Goal: Information Seeking & Learning: Find specific fact

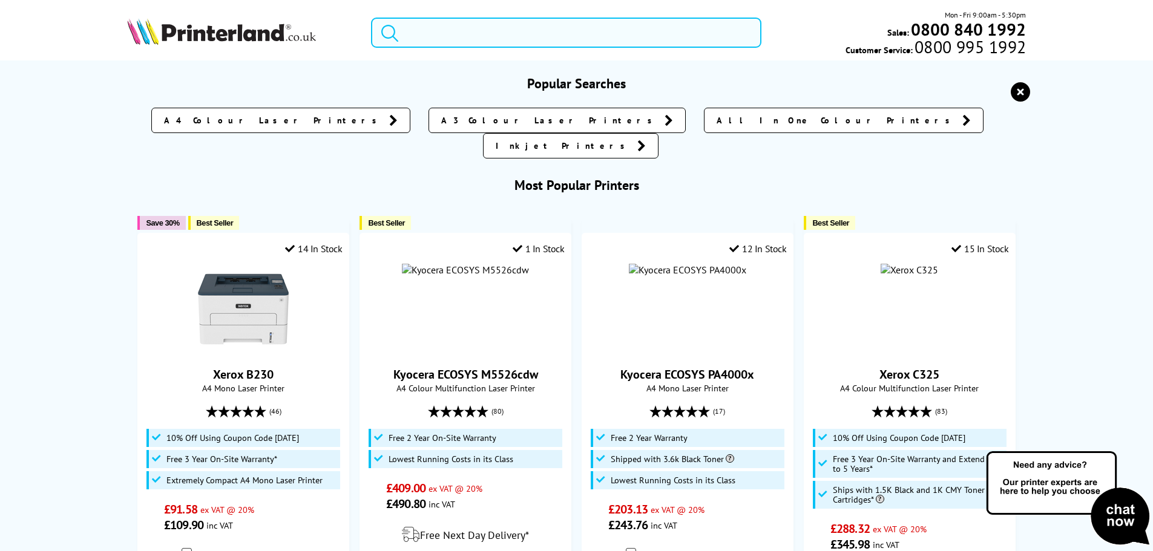
click at [490, 36] on input "search" at bounding box center [566, 33] width 390 height 30
paste input "C2320K0PL"
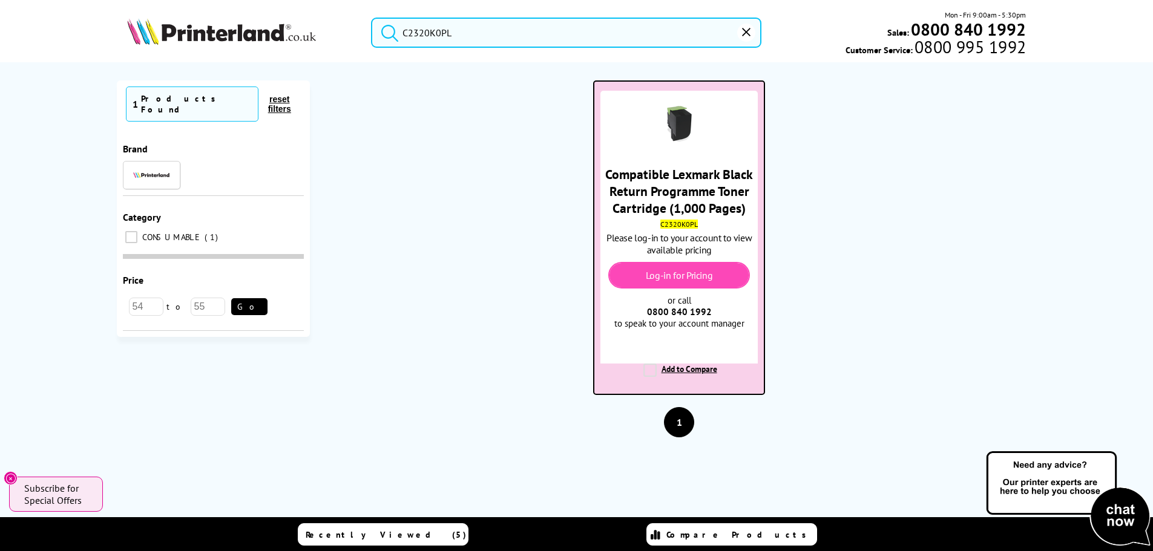
click at [659, 134] on img at bounding box center [679, 124] width 42 height 42
click at [672, 128] on img at bounding box center [679, 124] width 42 height 42
click at [685, 120] on img at bounding box center [679, 124] width 42 height 42
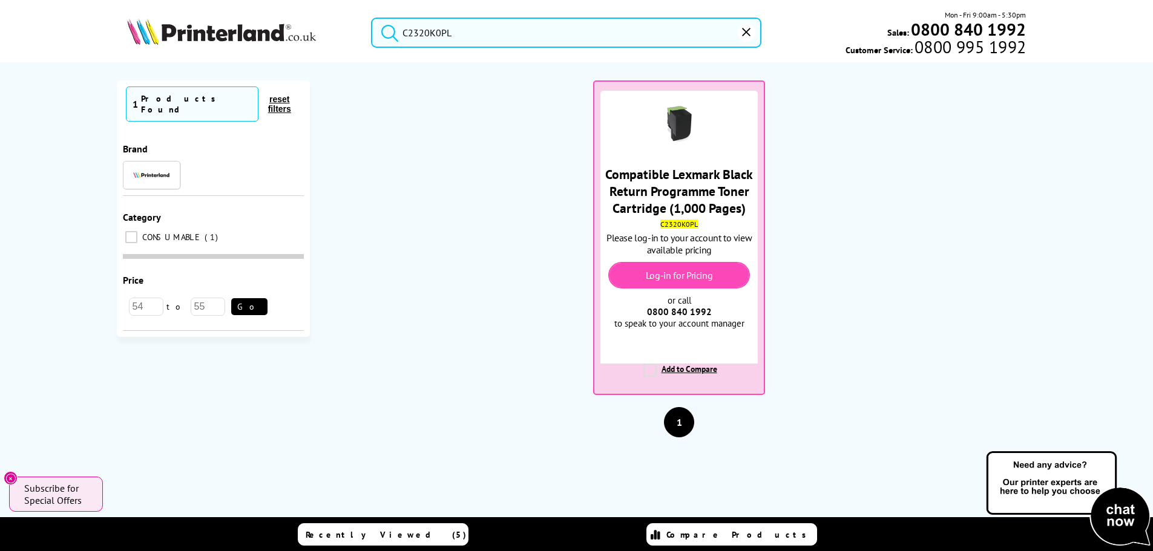
click at [474, 39] on input "C2320K0PL" at bounding box center [566, 33] width 390 height 30
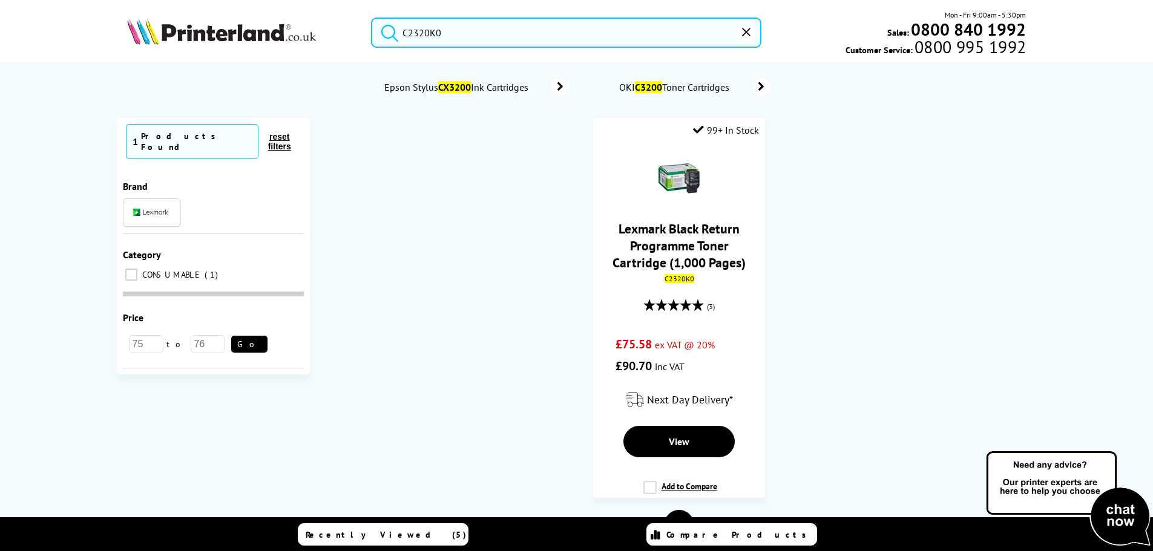
type input "C2320K0"
click at [372, 18] on button "submit" at bounding box center [387, 31] width 30 height 27
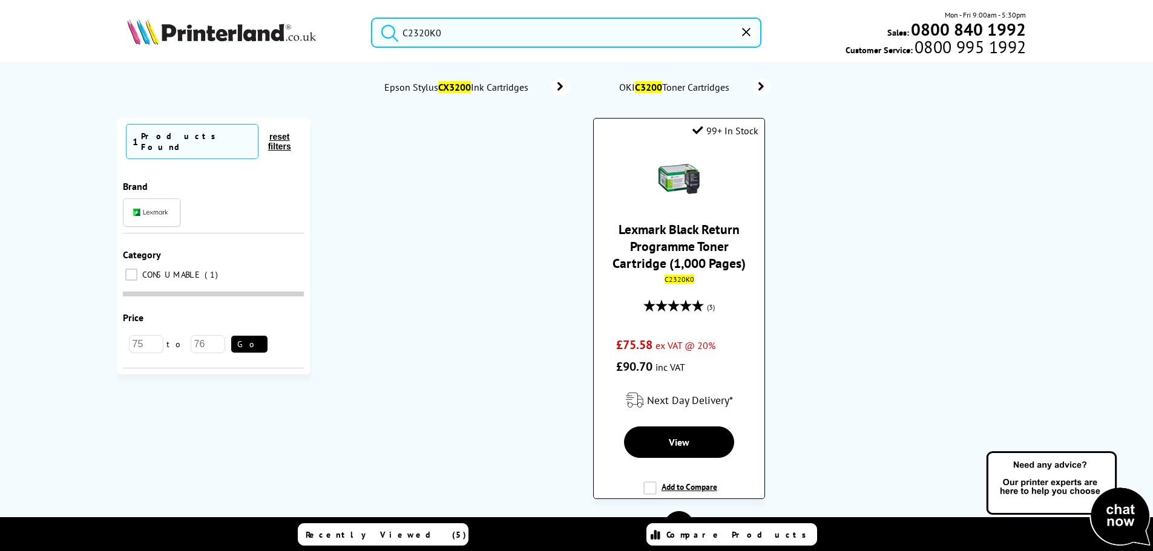
click at [697, 180] on img at bounding box center [679, 179] width 42 height 42
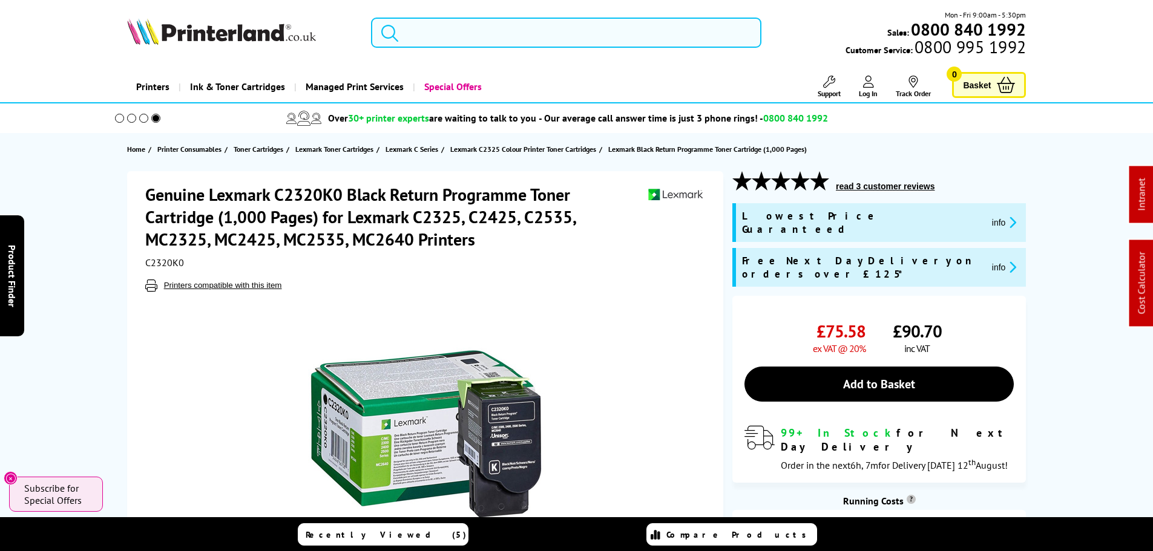
click at [405, 36] on input "search" at bounding box center [566, 33] width 390 height 30
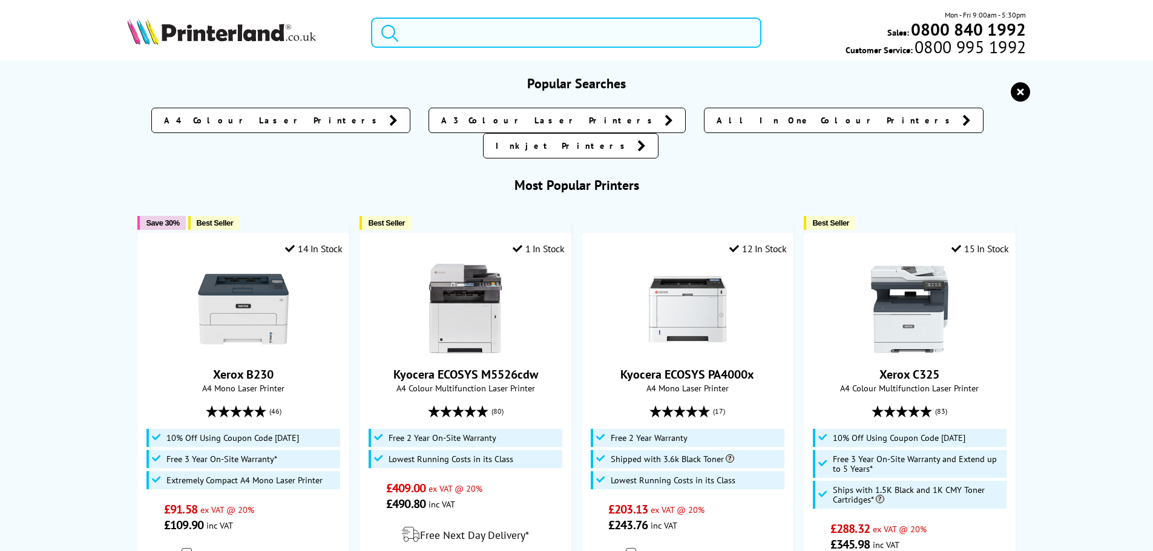
paste input "C242XK0PL"
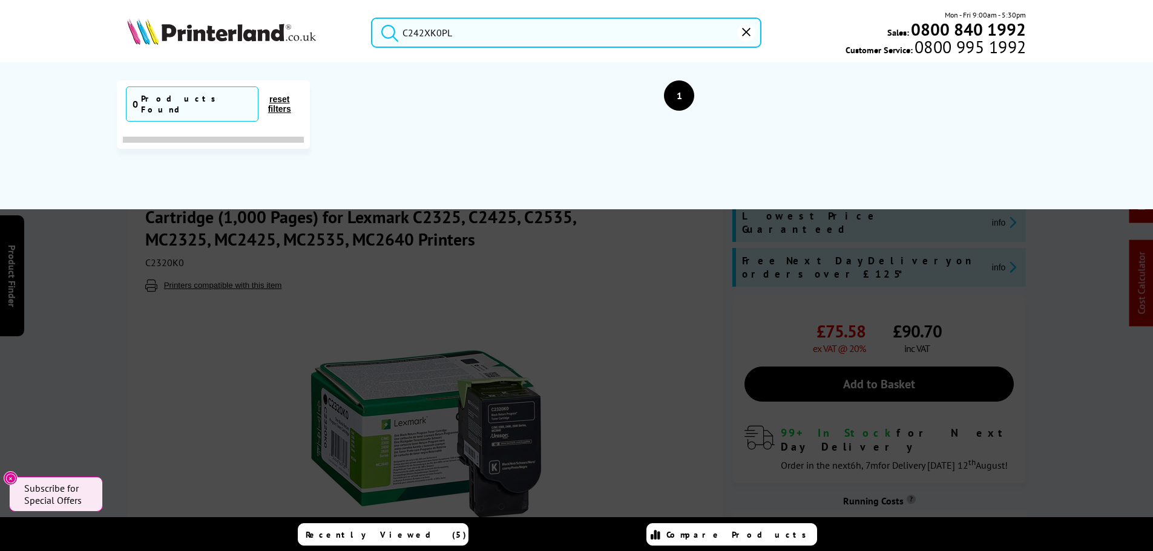
drag, startPoint x: 471, startPoint y: 31, endPoint x: 271, endPoint y: 17, distance: 201.4
click at [467, 28] on input "C242XK0PL" at bounding box center [566, 33] width 390 height 30
drag, startPoint x: 467, startPoint y: 31, endPoint x: 356, endPoint y: 27, distance: 110.8
click at [356, 27] on div "C242XK0PL" at bounding box center [558, 33] width 405 height 30
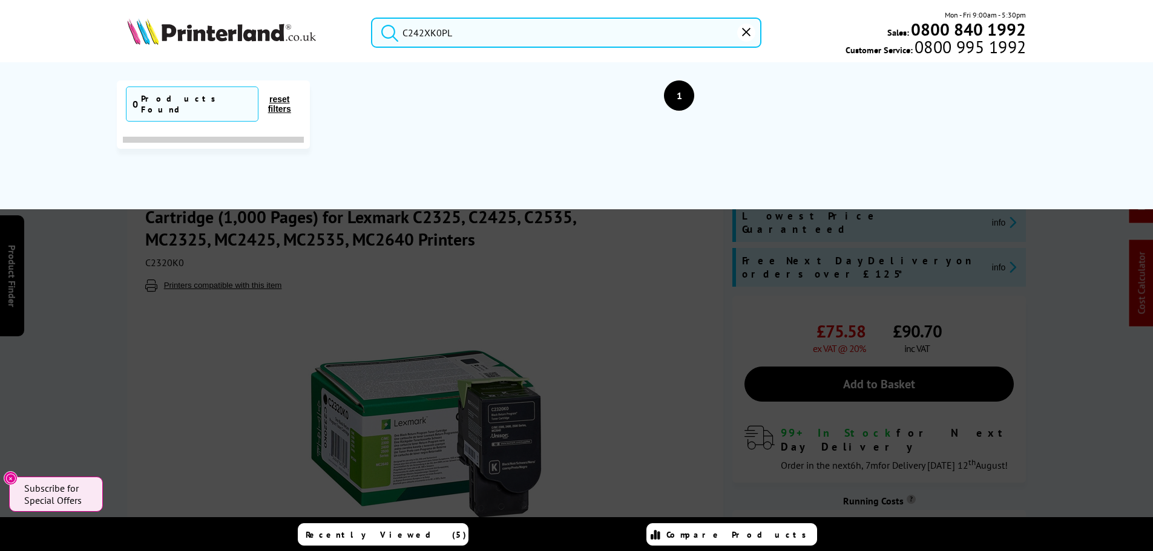
click at [477, 36] on input "C242XK0PL" at bounding box center [566, 33] width 390 height 30
drag, startPoint x: 456, startPoint y: 32, endPoint x: 203, endPoint y: 2, distance: 254.7
click at [199, 3] on header "C242XK0PL Mon - Fri 9:00am - 5:30pm Sales: 0800 840 1992 Customer Service: 0800…" at bounding box center [576, 51] width 1153 height 103
paste input "search"
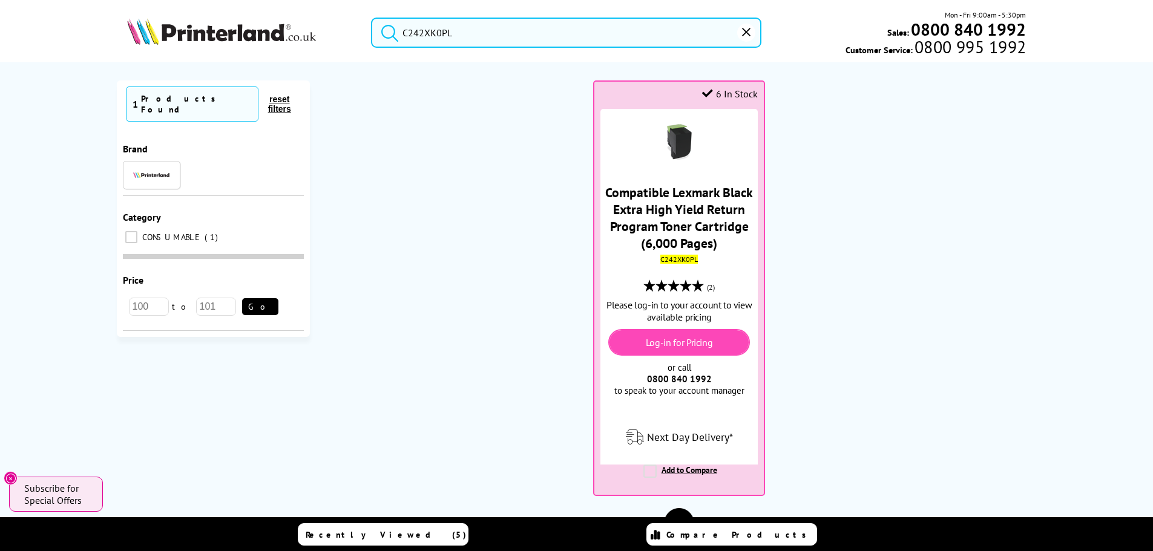
drag, startPoint x: 567, startPoint y: 38, endPoint x: 130, endPoint y: 15, distance: 438.2
click at [183, 16] on div "C242XK0PL Mon - Fri 9:00am - 5:30pm Sales: 0800 840 1992 Customer Service: 0800…" at bounding box center [577, 35] width 968 height 53
paste input "MC2425adw"
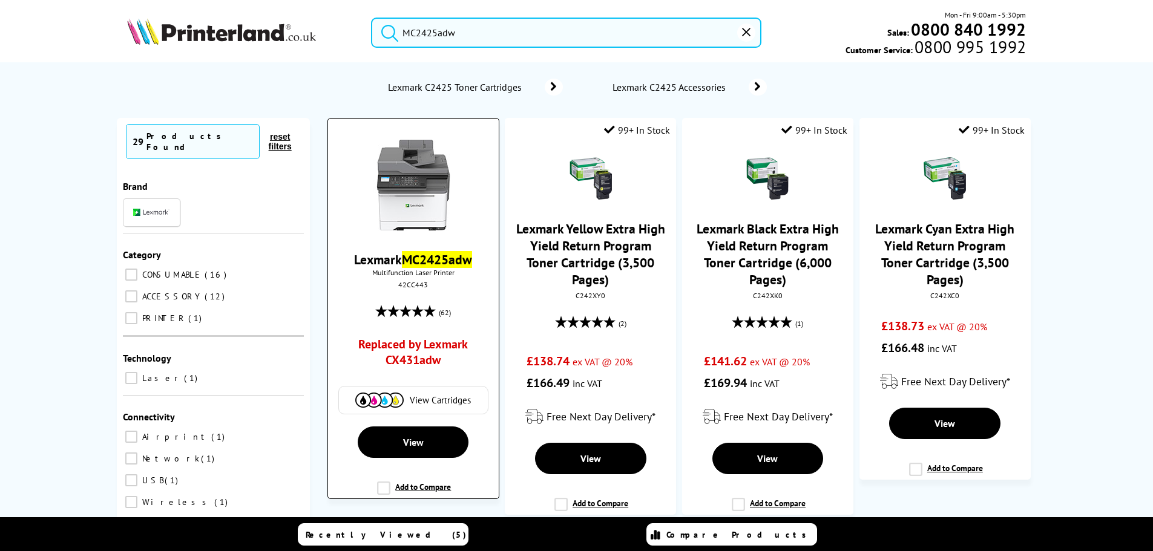
type input "MC2425adw"
click at [405, 210] on img at bounding box center [413, 185] width 91 height 91
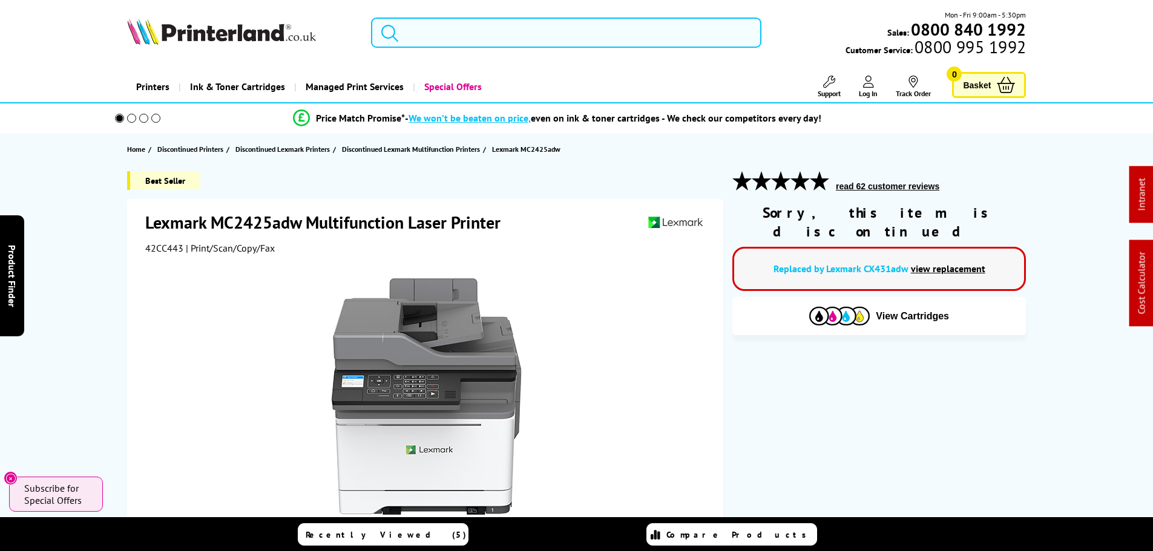
click at [428, 32] on input "search" at bounding box center [566, 33] width 390 height 30
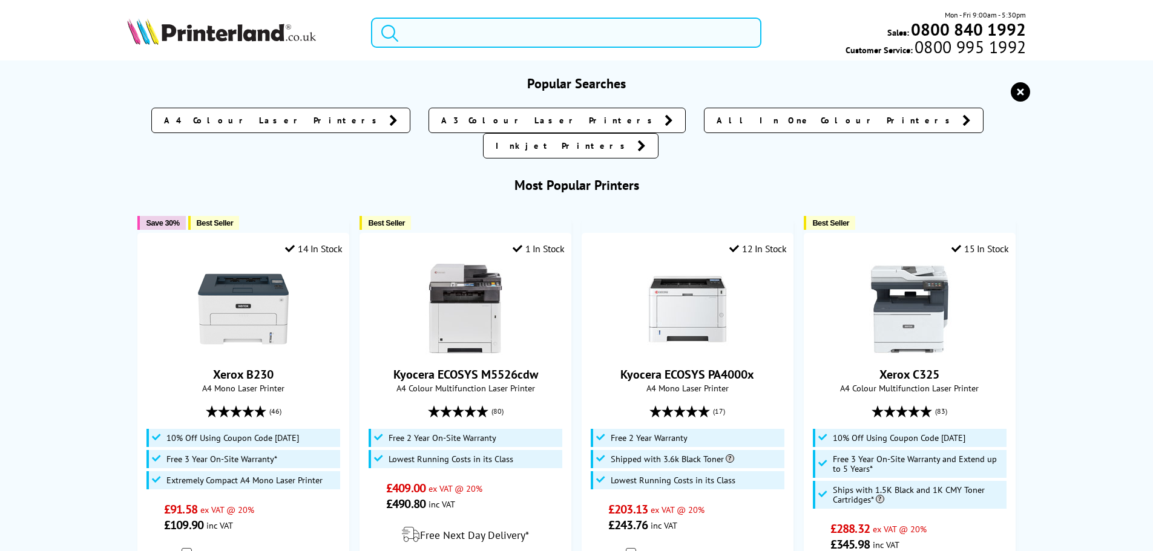
paste input "106R03528PL"
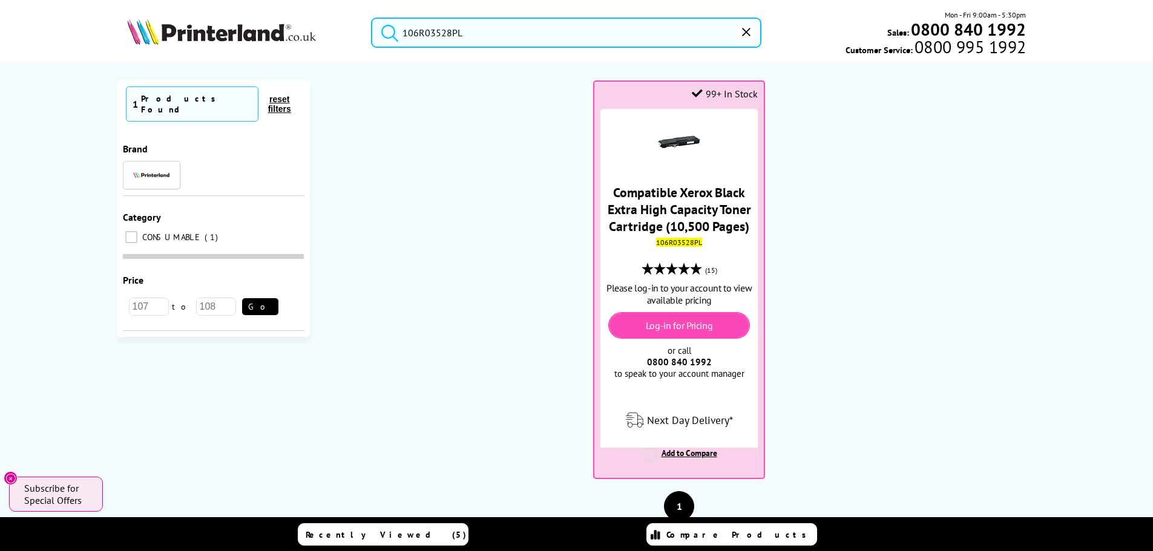
drag, startPoint x: 445, startPoint y: 41, endPoint x: 479, endPoint y: 37, distance: 34.8
click at [450, 41] on input "106R03528PL" at bounding box center [566, 33] width 390 height 30
drag, startPoint x: 479, startPoint y: 36, endPoint x: 50, endPoint y: -1, distance: 431.3
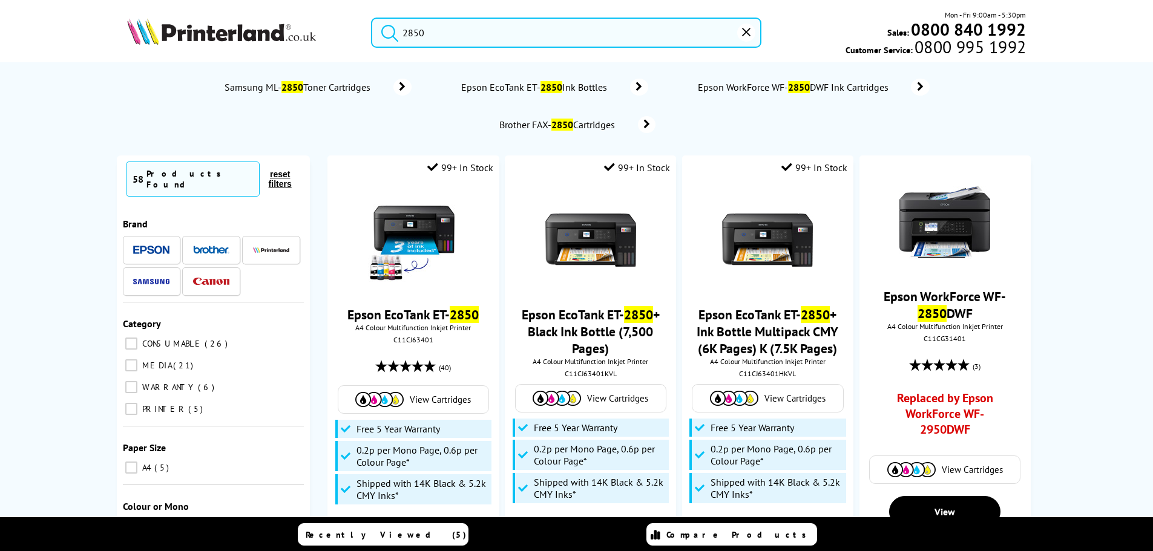
type input "2850"
click at [215, 44] on img at bounding box center [221, 31] width 189 height 27
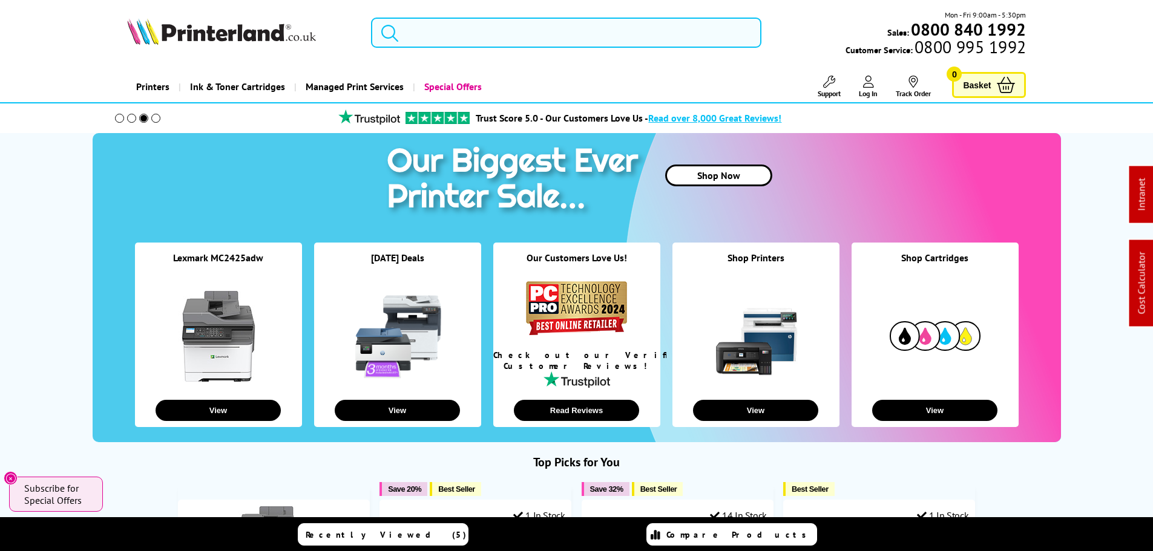
click at [464, 38] on input "search" at bounding box center [566, 33] width 390 height 30
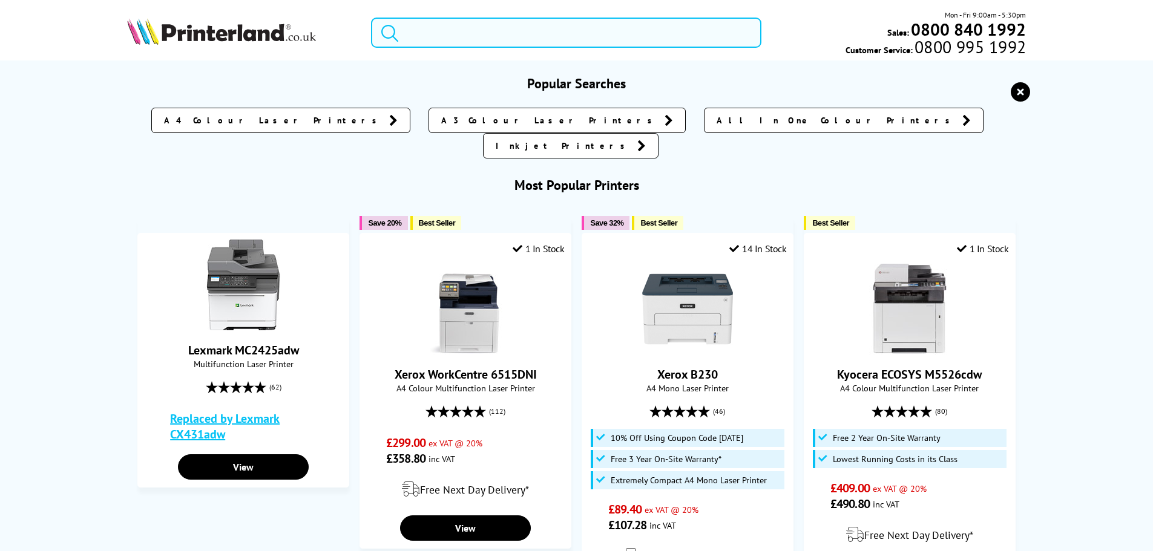
paste input "106R03477PL"
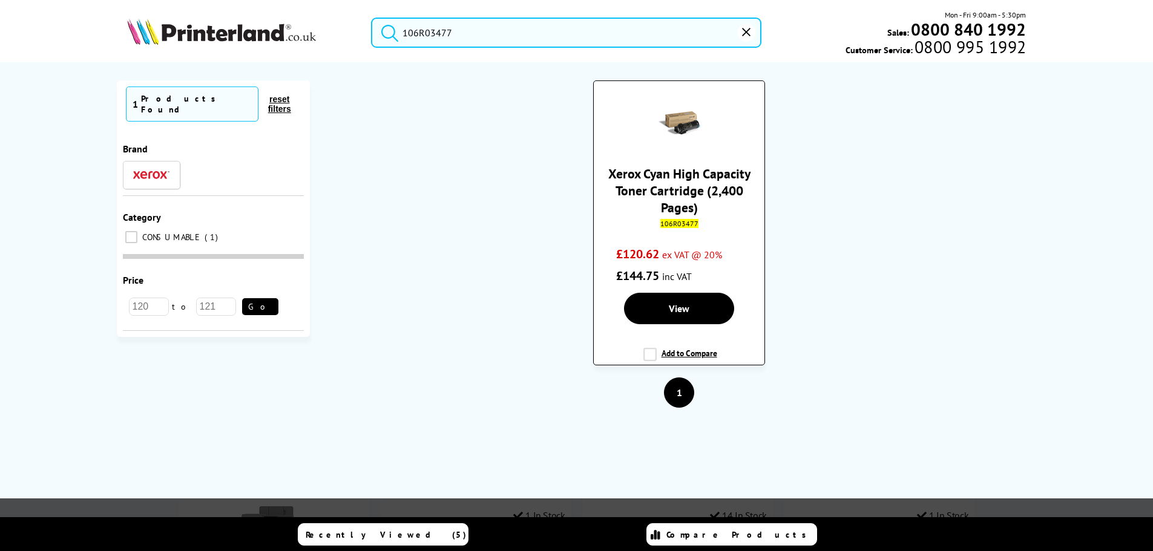
type input "106R03477"
click at [679, 148] on div "Xerox Cyan High Capacity Toner Cartridge (2,400 Pages) 106R03477 £120.62 ex VAT…" at bounding box center [679, 188] width 158 height 197
click at [680, 130] on img at bounding box center [679, 123] width 42 height 42
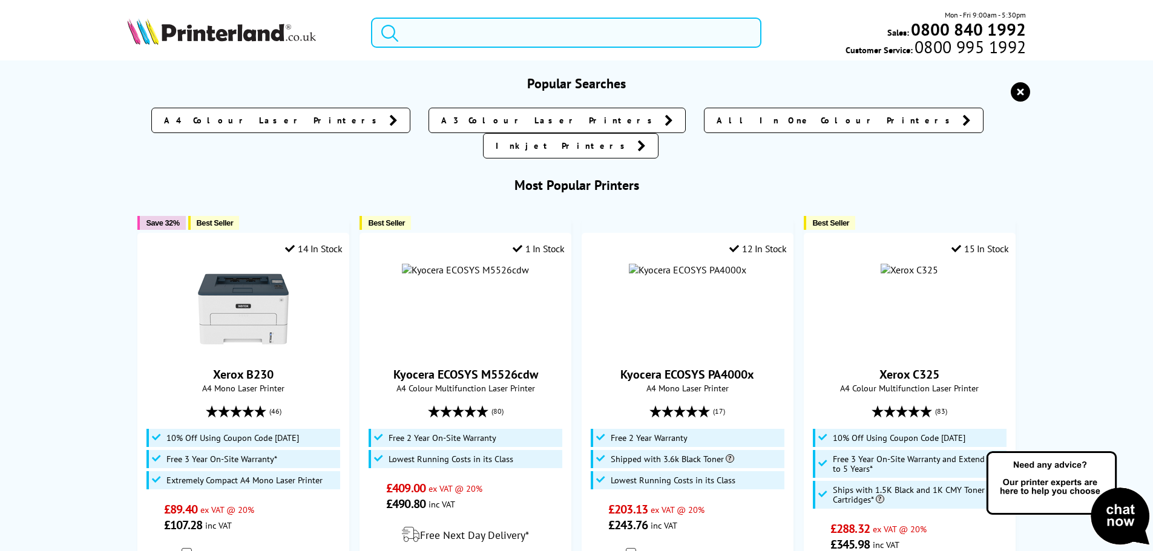
click at [427, 36] on input "search" at bounding box center [566, 33] width 390 height 30
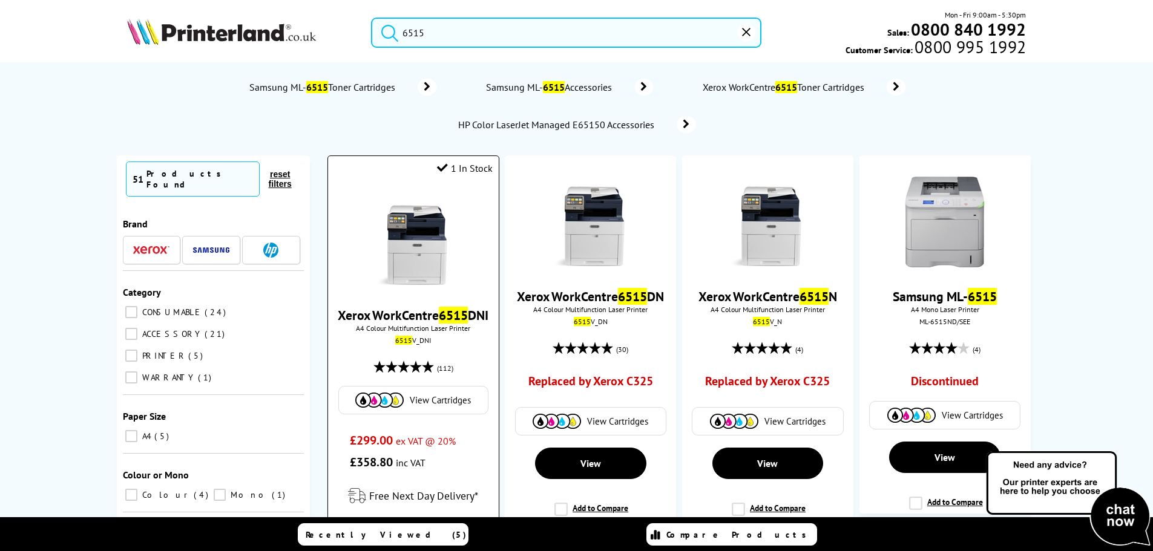
type input "6515"
click at [433, 257] on img at bounding box center [413, 240] width 91 height 91
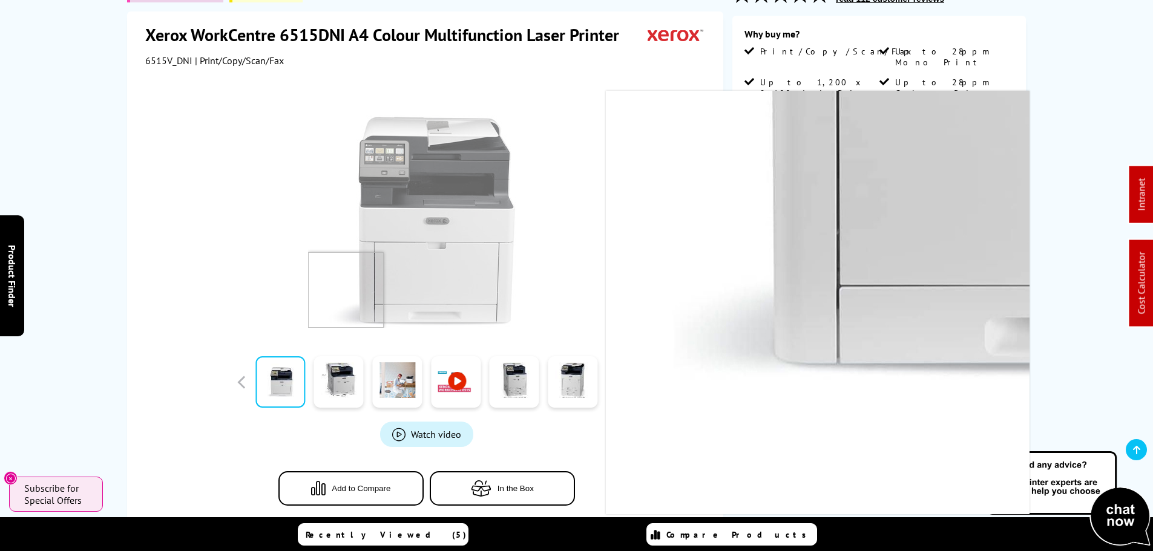
scroll to position [121, 0]
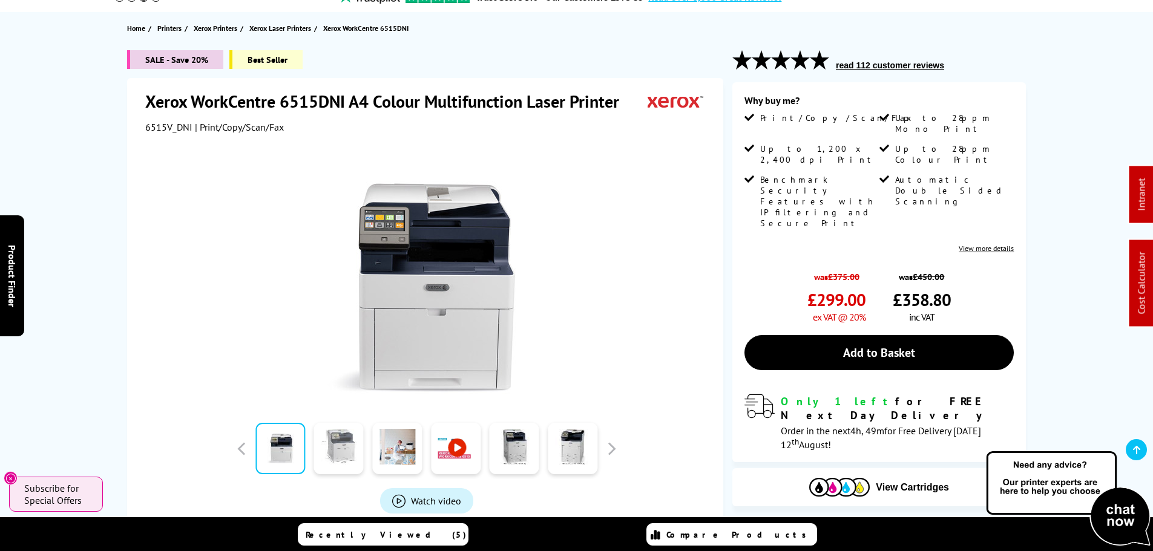
click at [350, 456] on link at bounding box center [339, 448] width 50 height 51
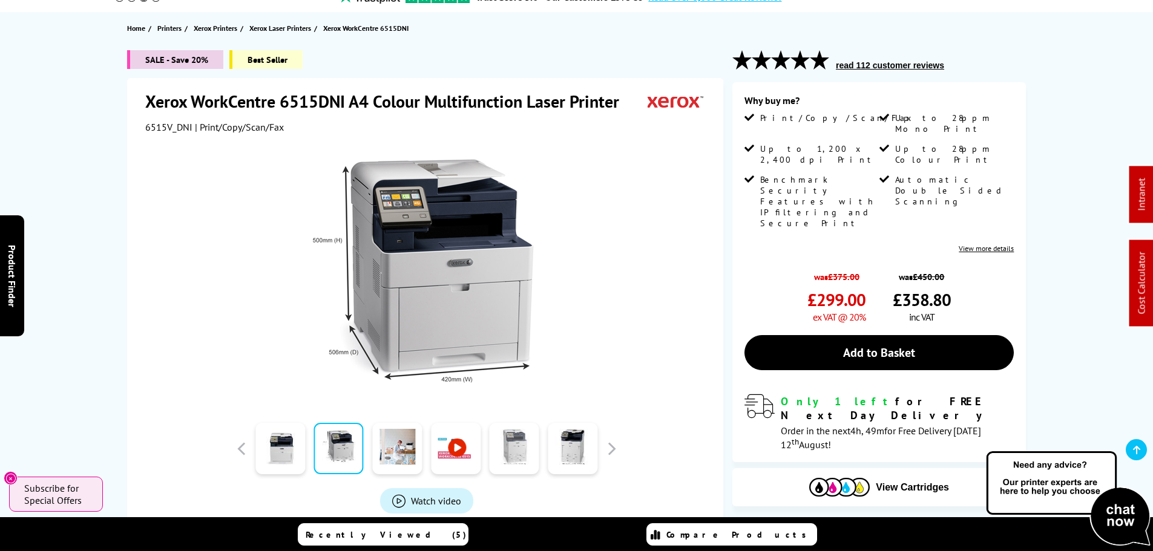
click at [521, 454] on link at bounding box center [515, 448] width 50 height 51
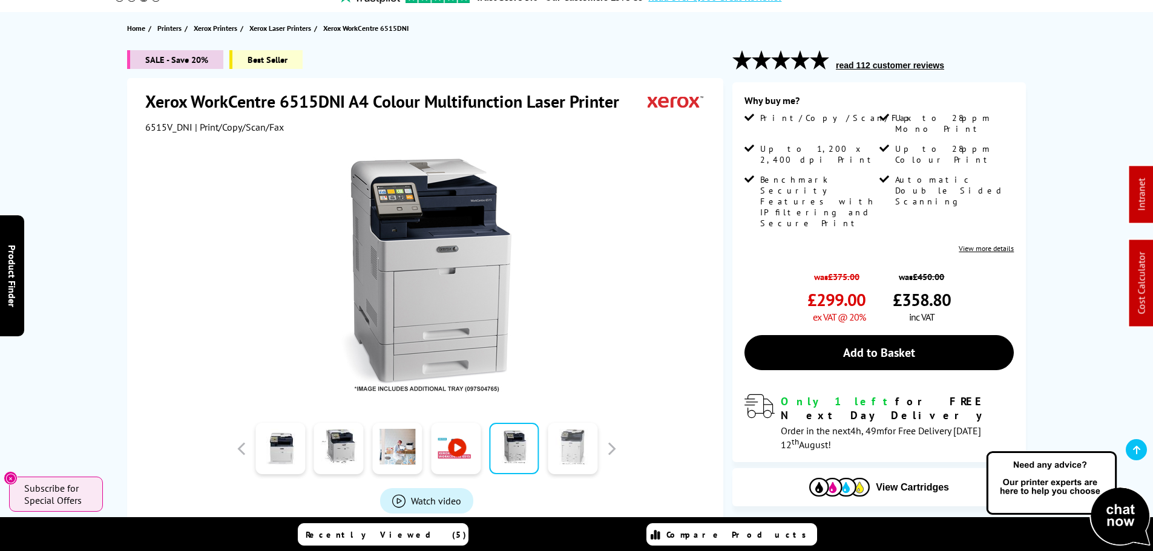
click at [565, 456] on link at bounding box center [573, 448] width 50 height 51
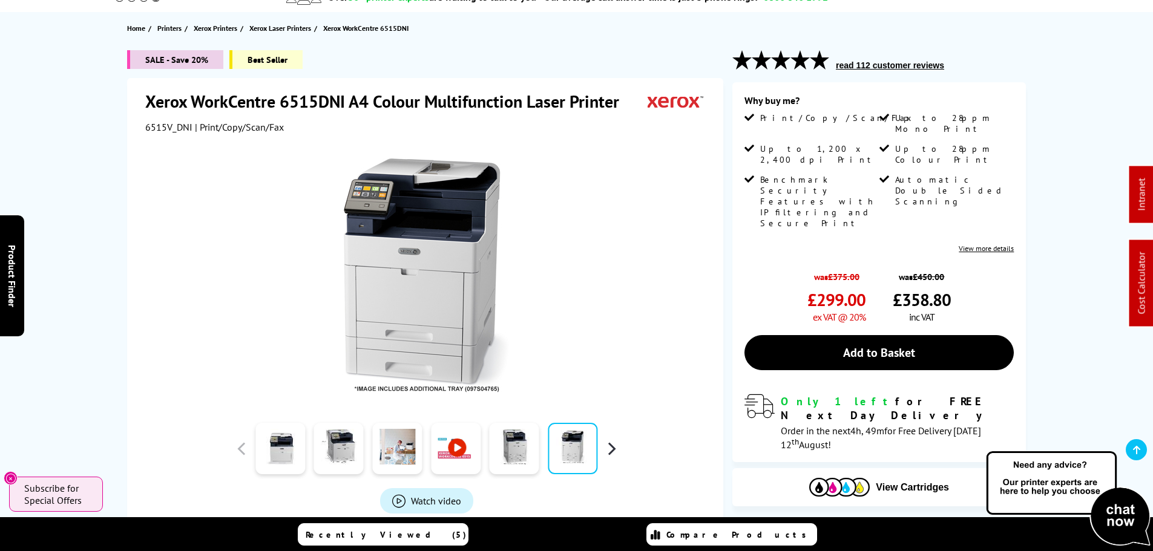
click at [612, 451] on button "button" at bounding box center [611, 449] width 18 height 18
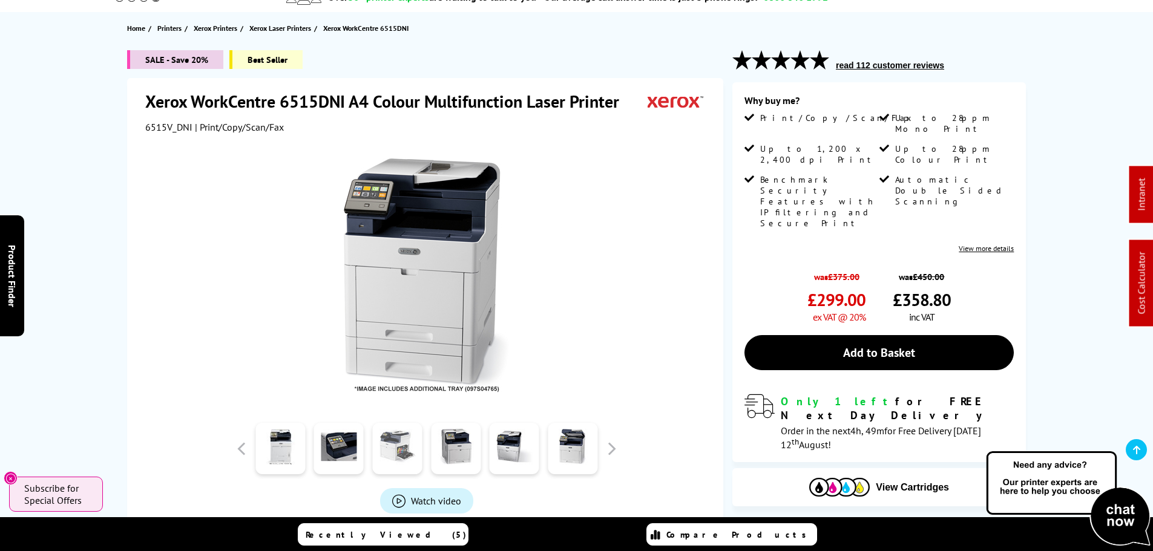
click at [390, 448] on link at bounding box center [397, 448] width 50 height 51
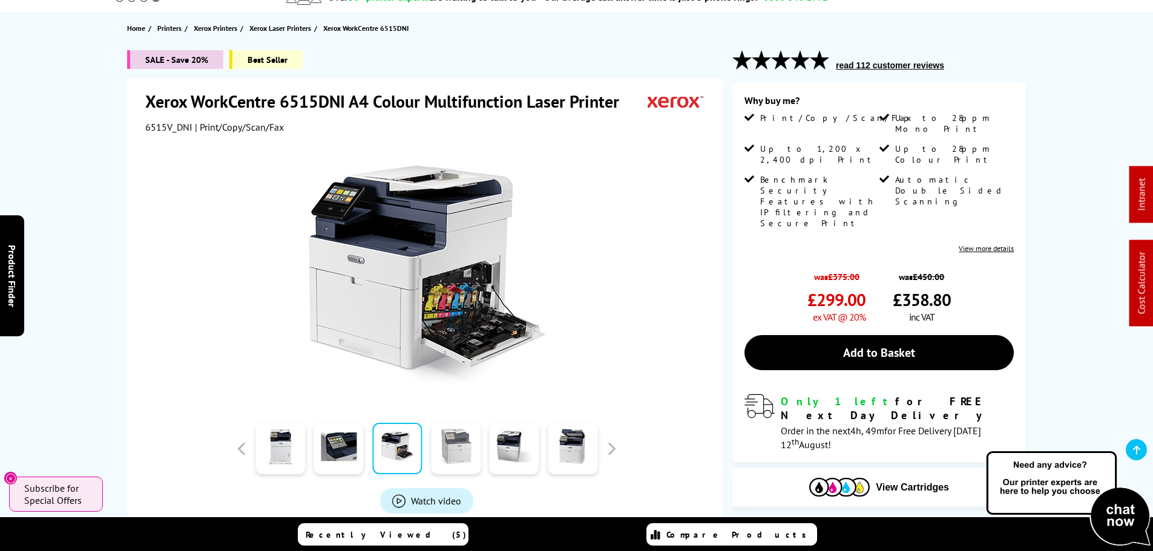
click at [458, 457] on link at bounding box center [456, 448] width 50 height 51
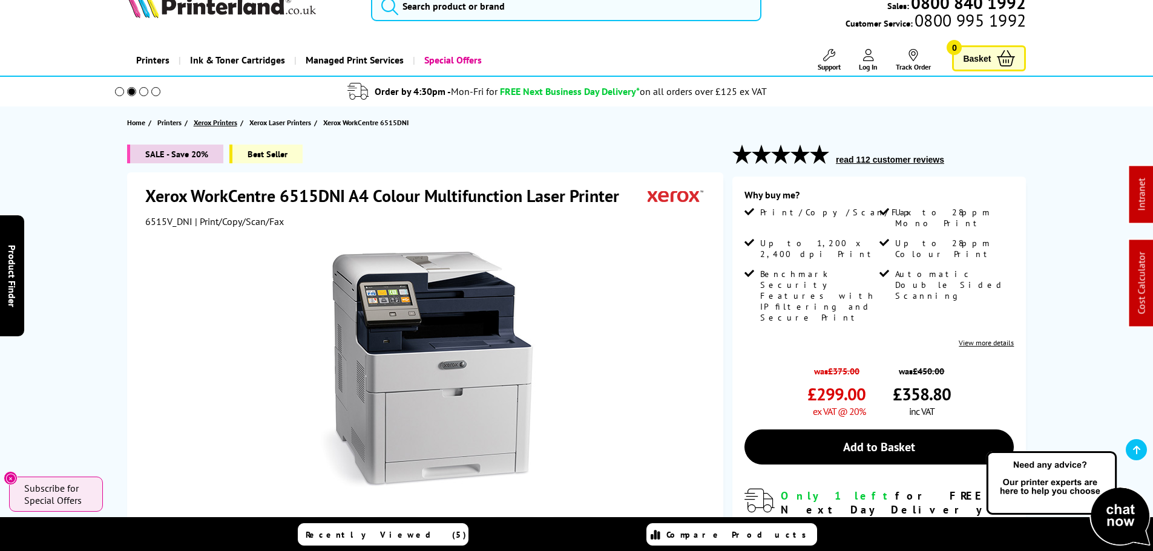
scroll to position [0, 0]
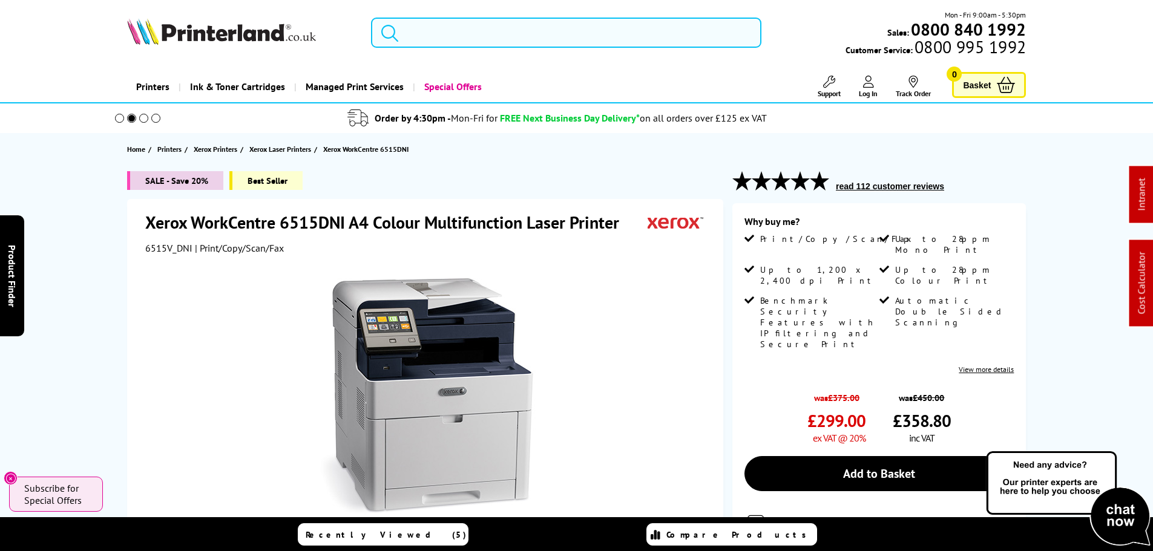
click at [474, 40] on input "search" at bounding box center [566, 33] width 390 height 30
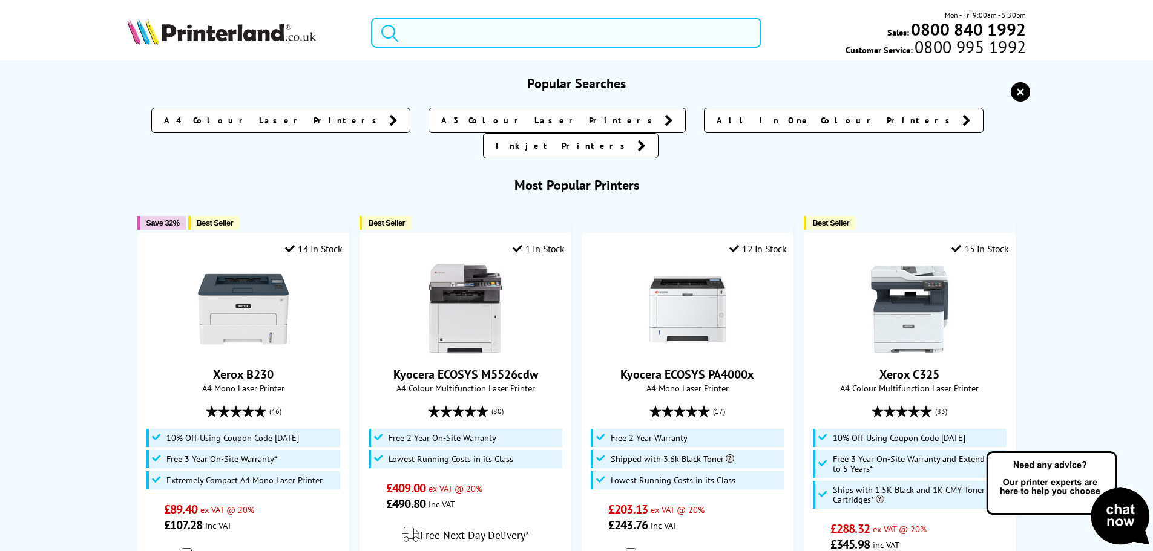
click at [504, 38] on input "search" at bounding box center [566, 33] width 390 height 30
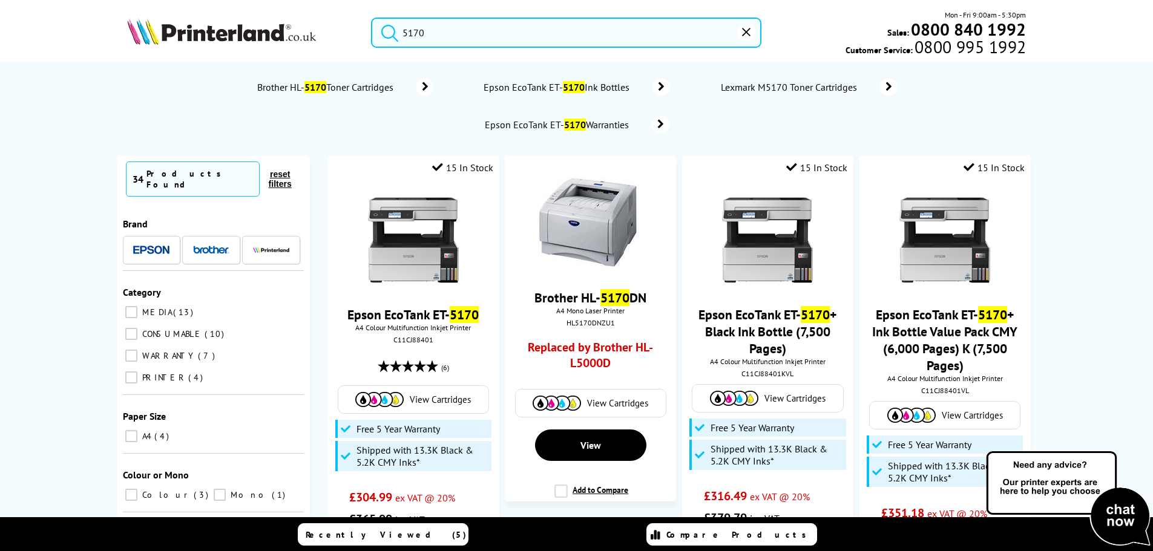
type input "5170"
click at [742, 30] on icon "reset" at bounding box center [746, 32] width 8 height 8
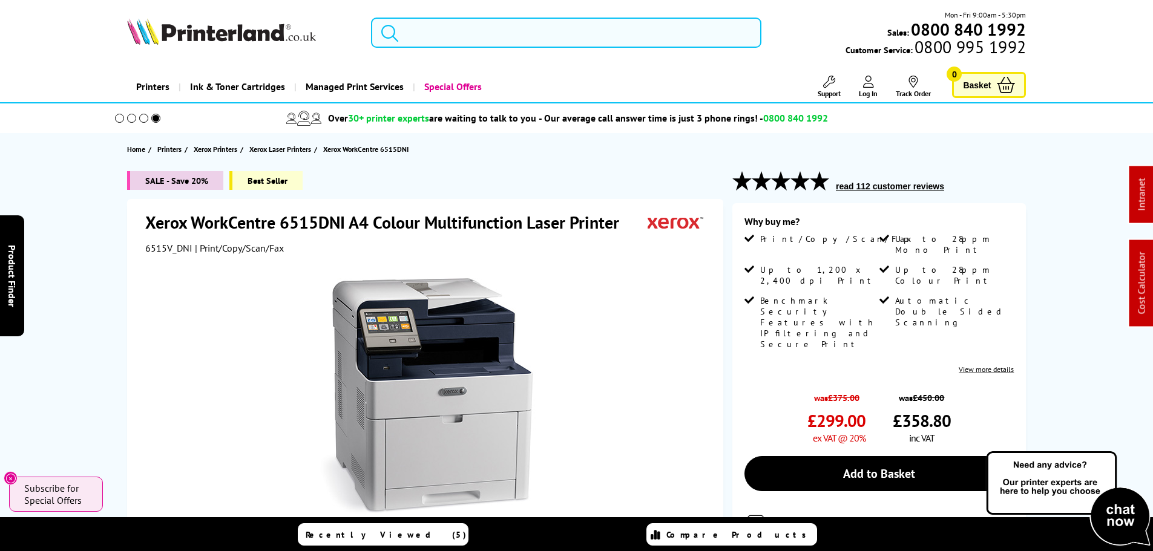
click at [493, 39] on input "search" at bounding box center [566, 33] width 390 height 30
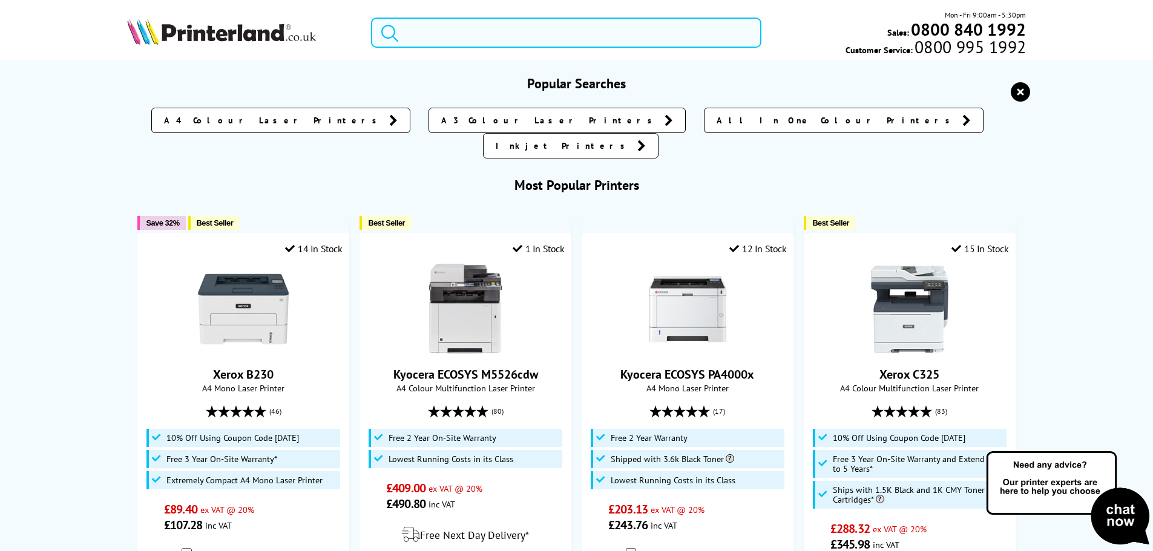
click at [458, 29] on input "search" at bounding box center [566, 33] width 390 height 30
click at [422, 31] on input "search" at bounding box center [566, 33] width 390 height 30
paste input "Xerox B230"
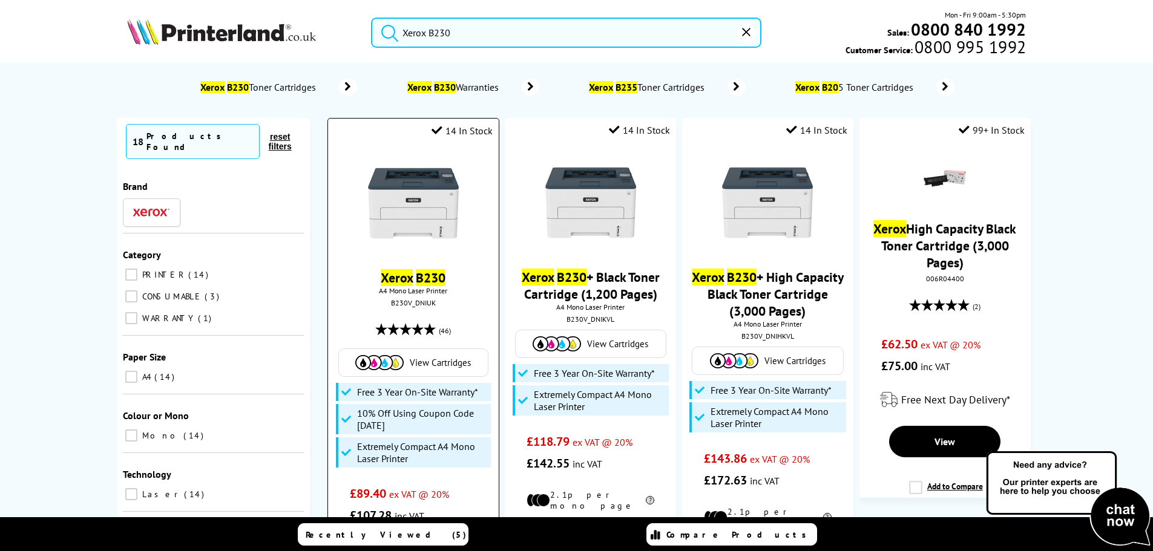
type input "Xerox B230"
click at [406, 185] on img at bounding box center [413, 203] width 91 height 91
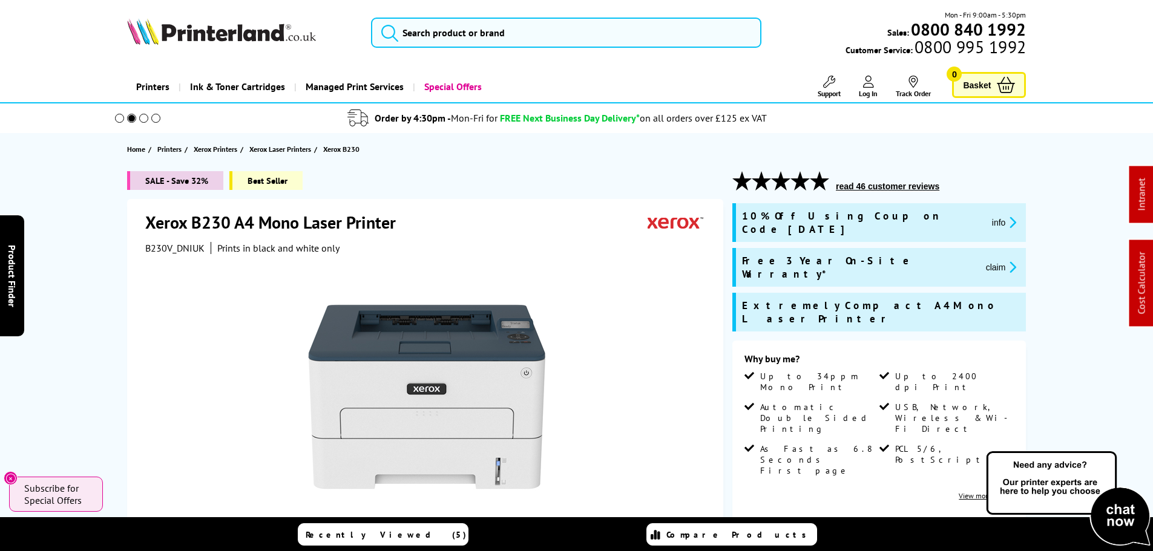
click at [232, 29] on img at bounding box center [221, 31] width 189 height 27
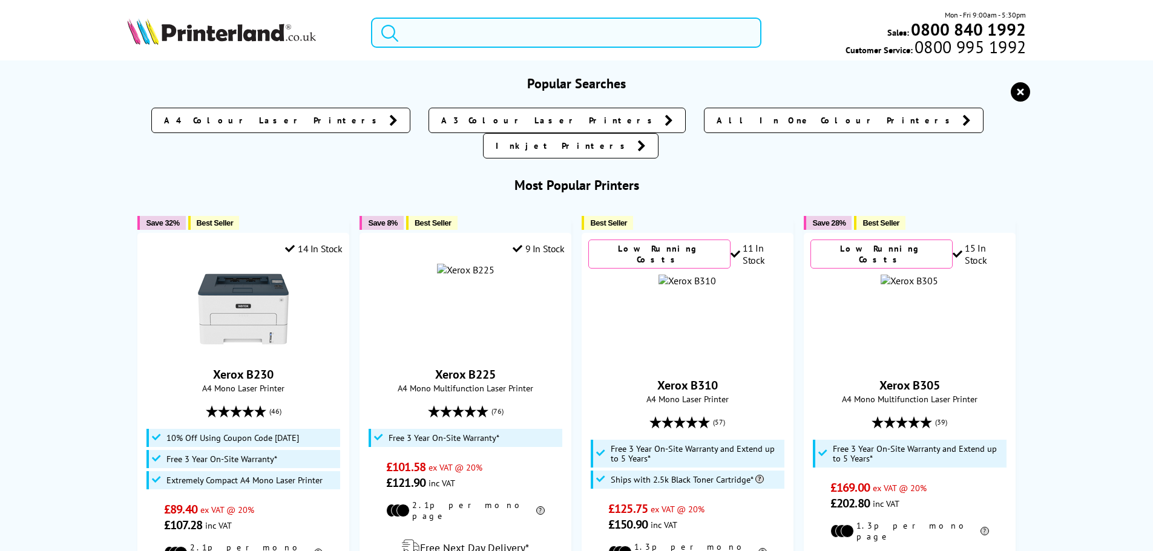
click at [450, 31] on input "search" at bounding box center [566, 33] width 390 height 30
